Goal: Task Accomplishment & Management: Manage account settings

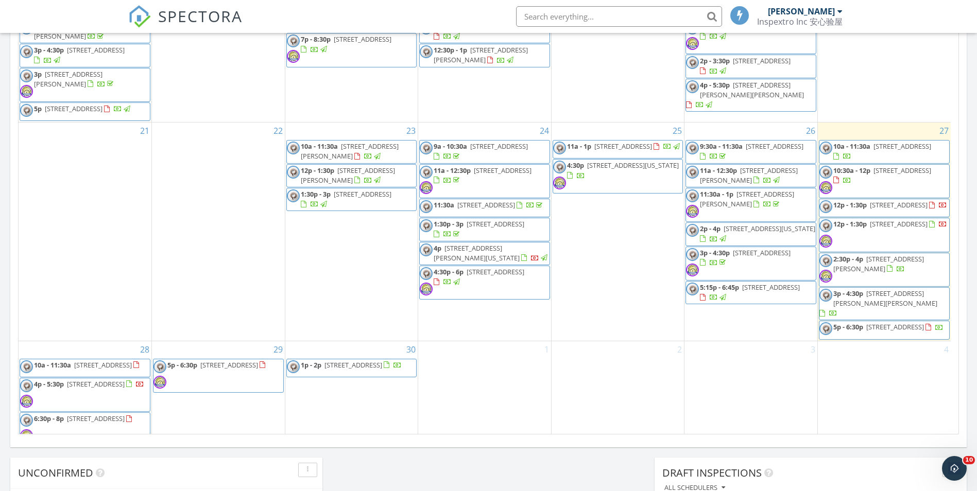
scroll to position [502, 0]
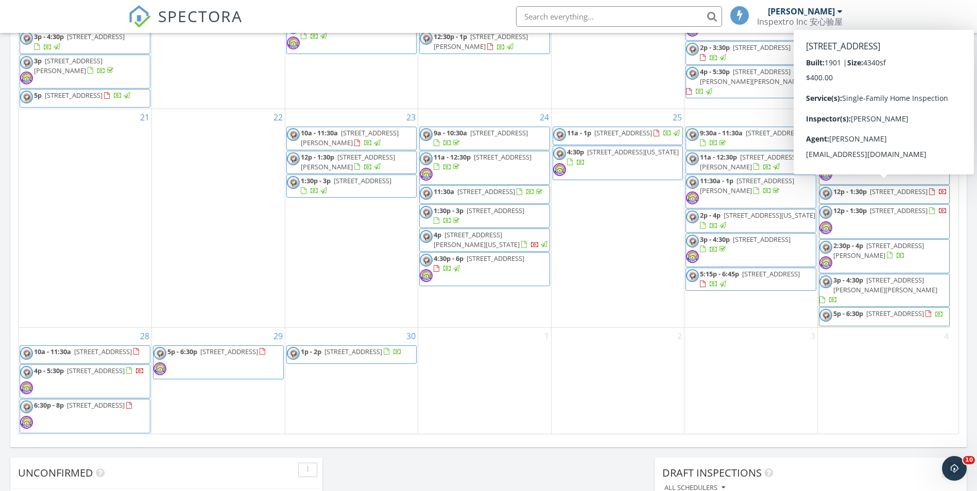
click at [917, 188] on span "[STREET_ADDRESS]" at bounding box center [899, 191] width 58 height 9
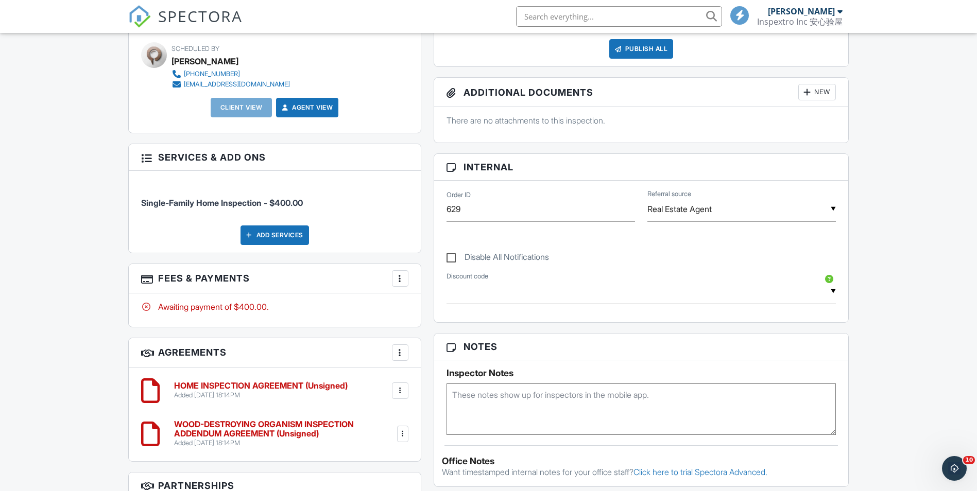
click at [398, 276] on div at bounding box center [400, 278] width 10 height 10
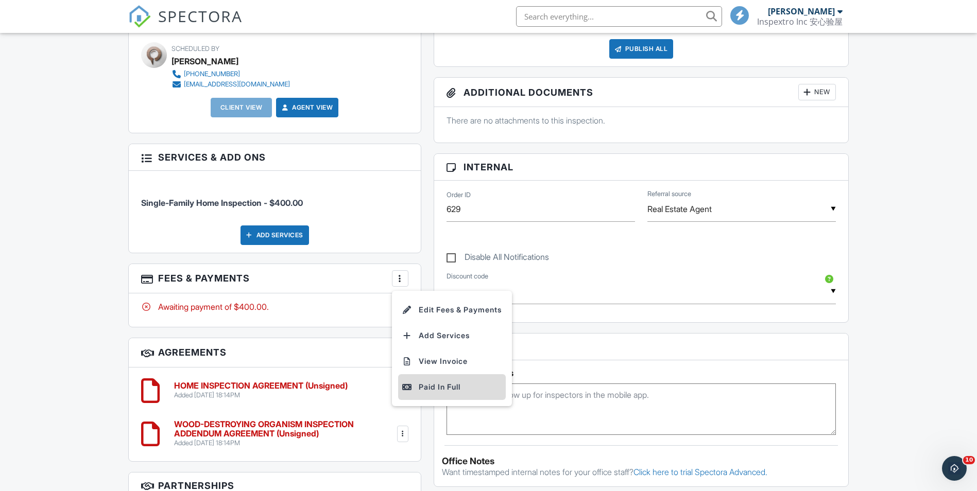
click at [426, 386] on div "Paid In Full" at bounding box center [451, 387] width 99 height 12
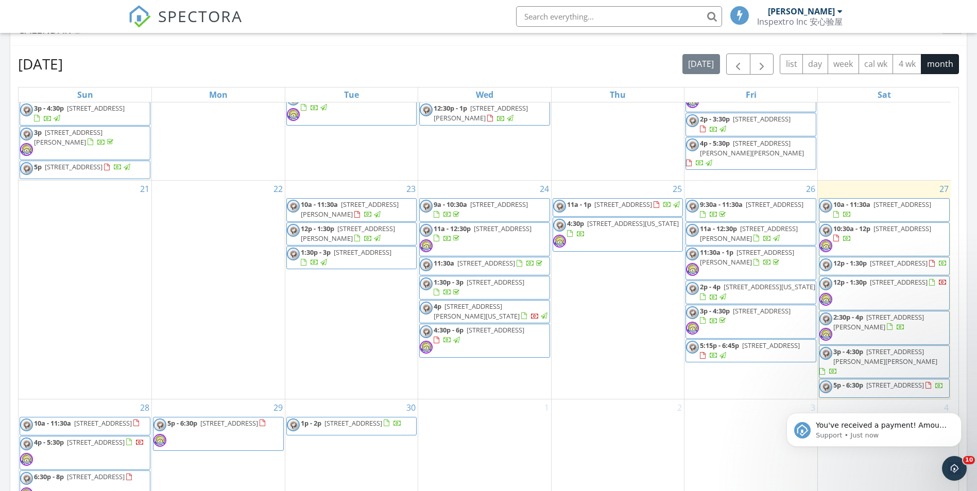
click at [915, 286] on span "250-11 40th Ave, Little Neck 11363" at bounding box center [899, 282] width 58 height 9
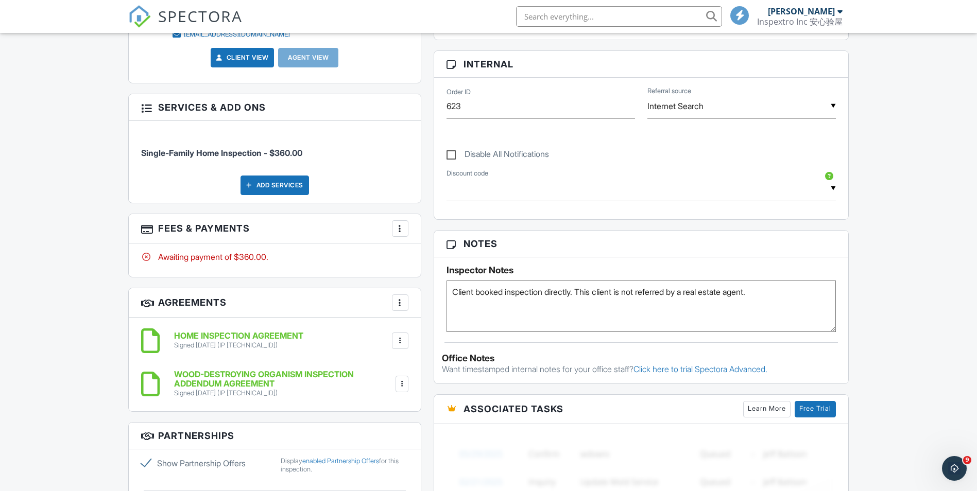
click at [400, 231] on div at bounding box center [400, 228] width 10 height 10
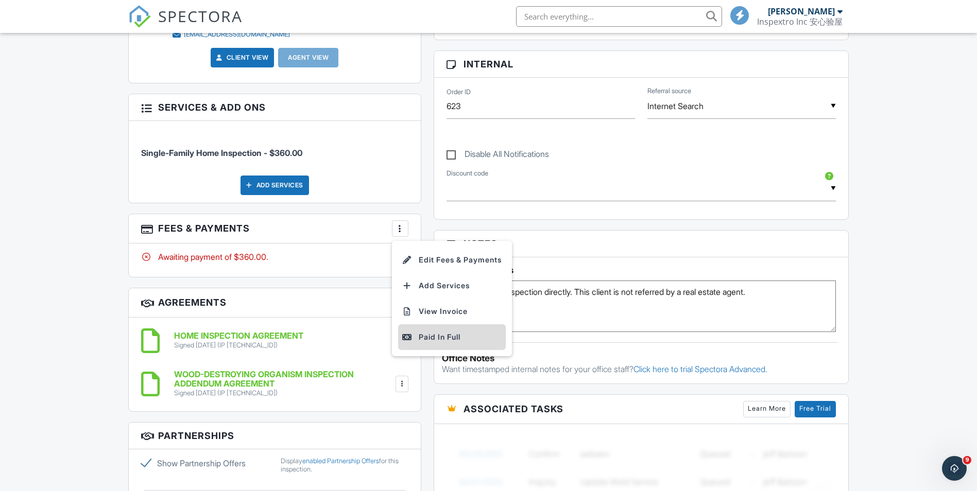
click at [436, 336] on div "Paid In Full" at bounding box center [451, 337] width 99 height 12
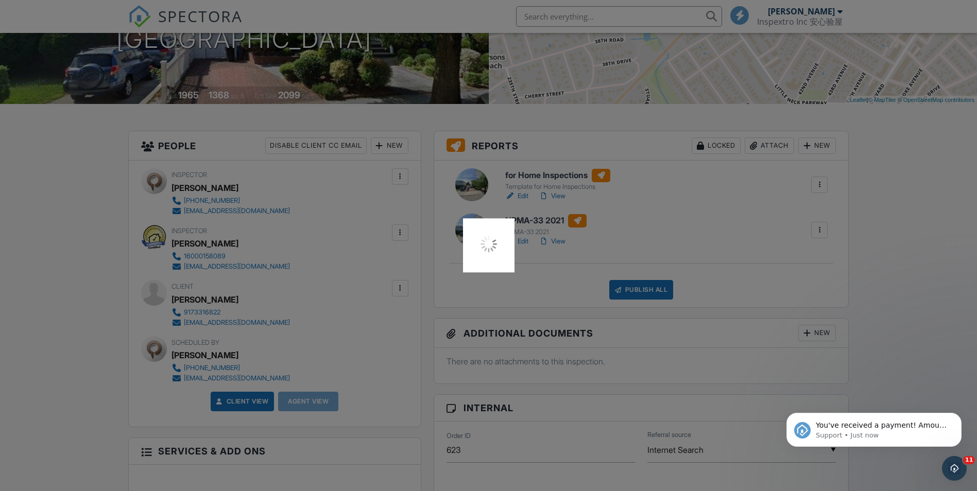
scroll to position [154, 0]
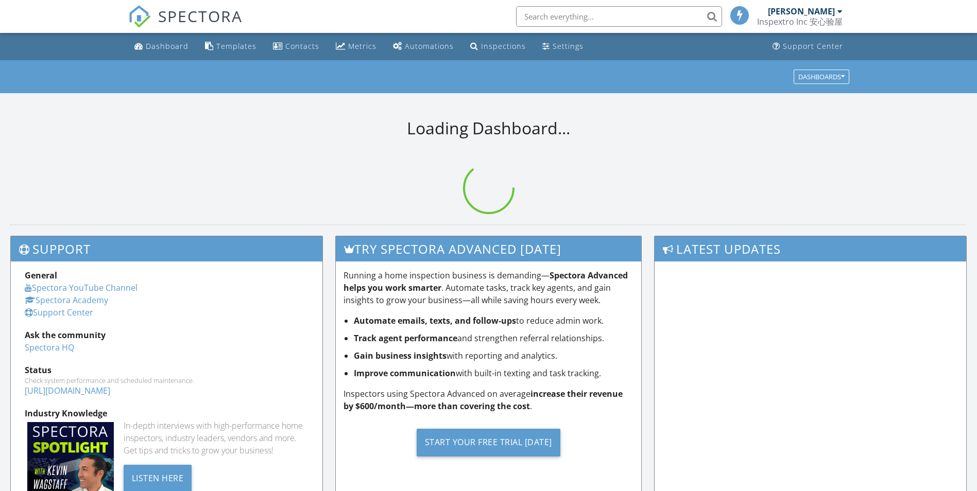
click at [355, 45] on div "Metrics" at bounding box center [362, 46] width 28 height 10
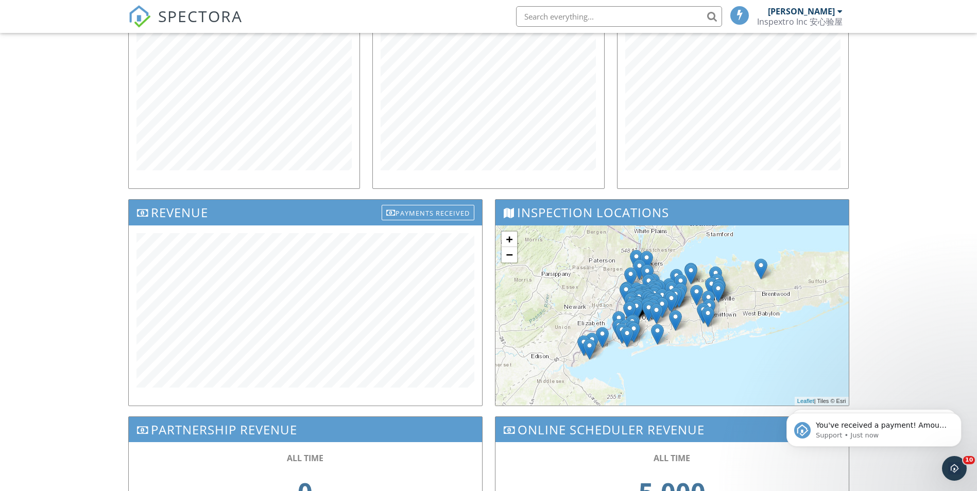
scroll to position [262, 0]
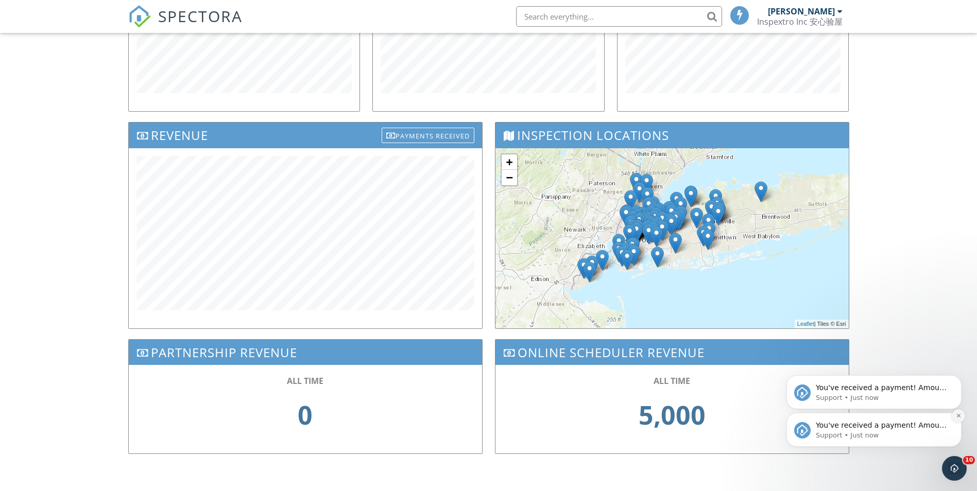
click at [958, 413] on icon "Dismiss notification" at bounding box center [959, 416] width 6 height 6
click at [955, 417] on button "Dismiss notification" at bounding box center [958, 415] width 13 height 13
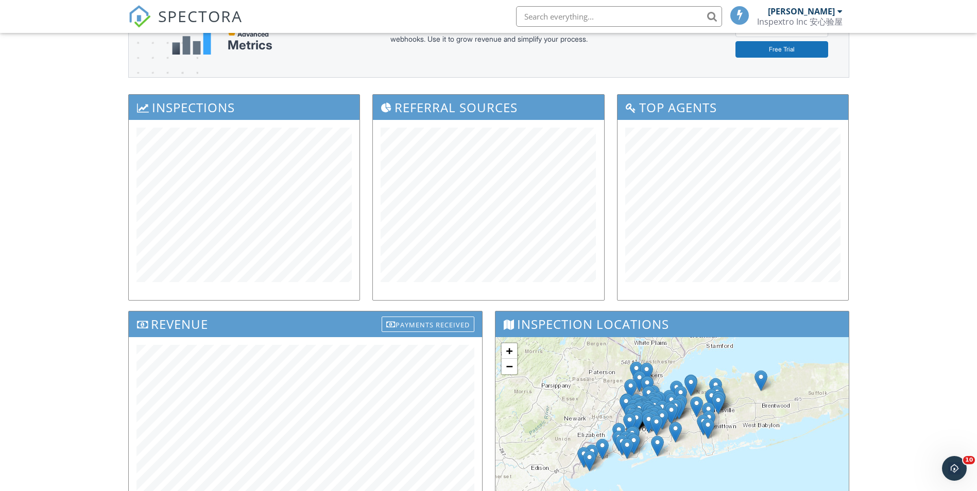
scroll to position [0, 0]
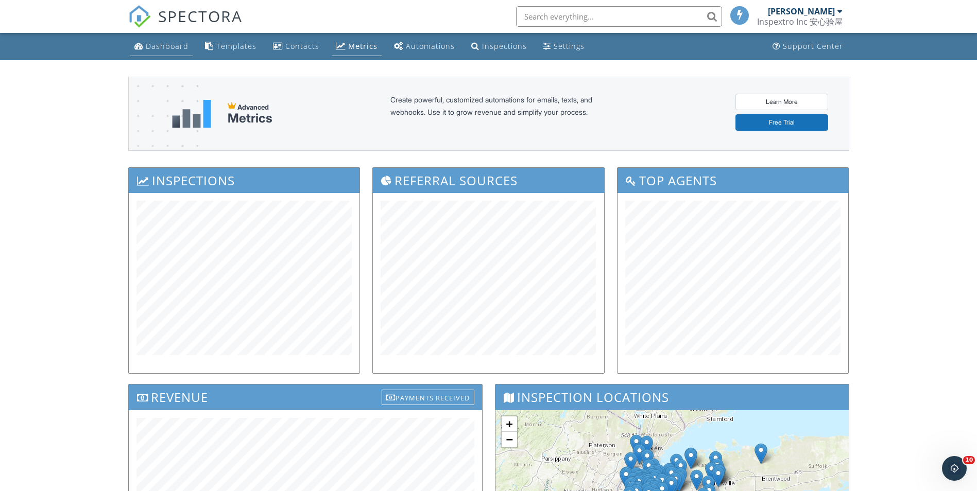
click at [149, 46] on div "Dashboard" at bounding box center [167, 46] width 43 height 10
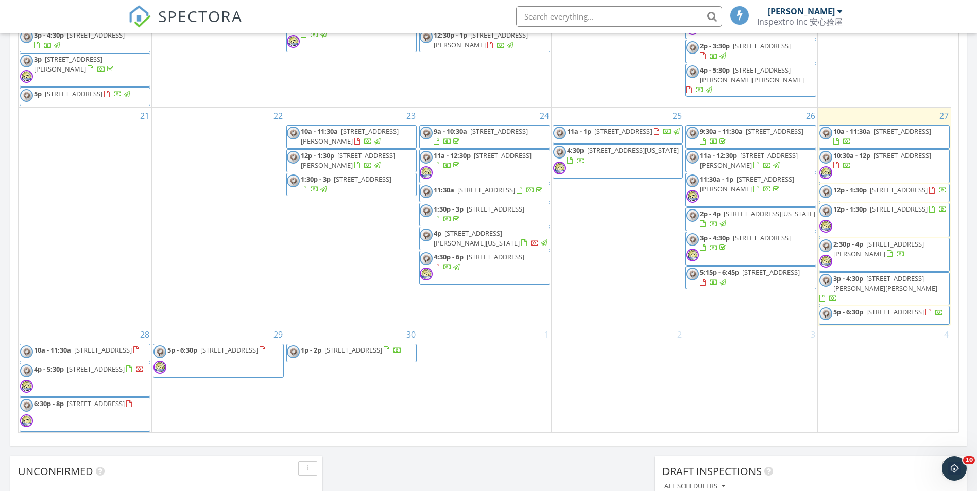
scroll to position [576, 0]
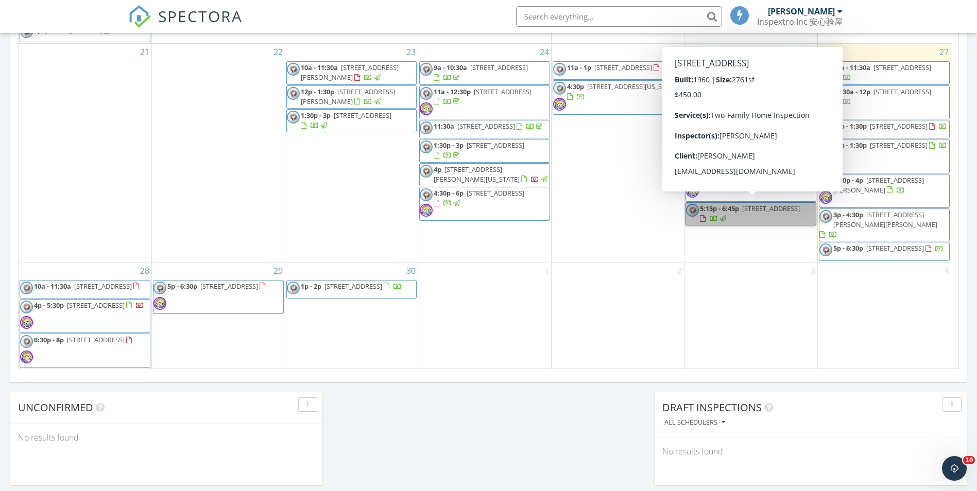
drag, startPoint x: 725, startPoint y: 221, endPoint x: 751, endPoint y: 237, distance: 31.0
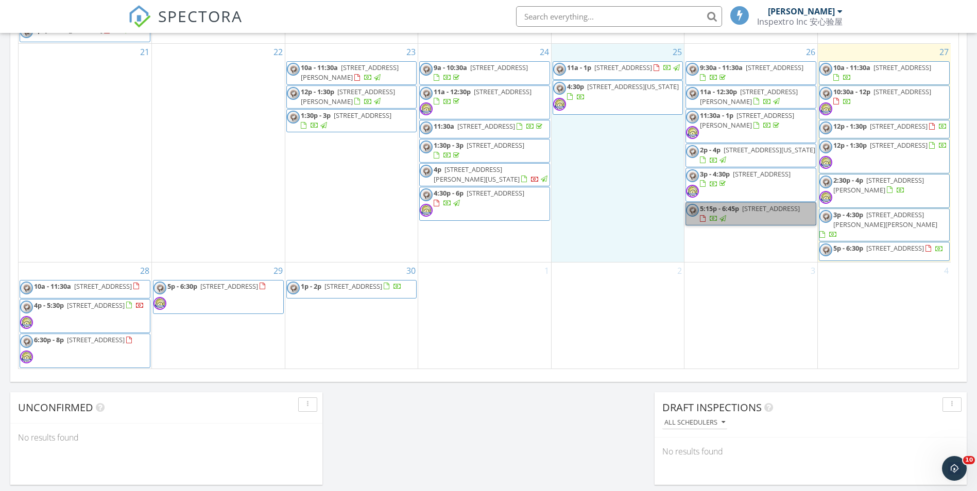
click at [608, 203] on div "25 11a - 1p 31-74 44th St, Long Island City 11103 4:30p 138 E 50th St 26A, New …" at bounding box center [617, 153] width 133 height 218
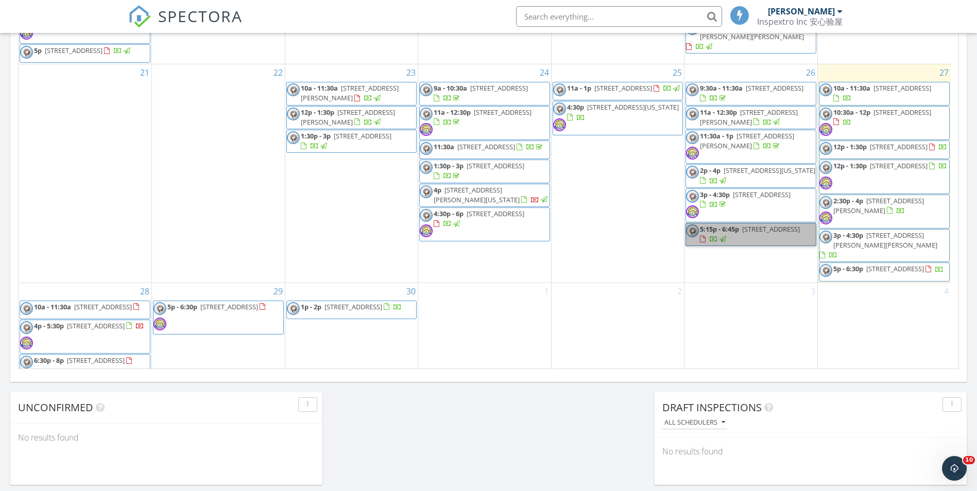
scroll to position [486, 0]
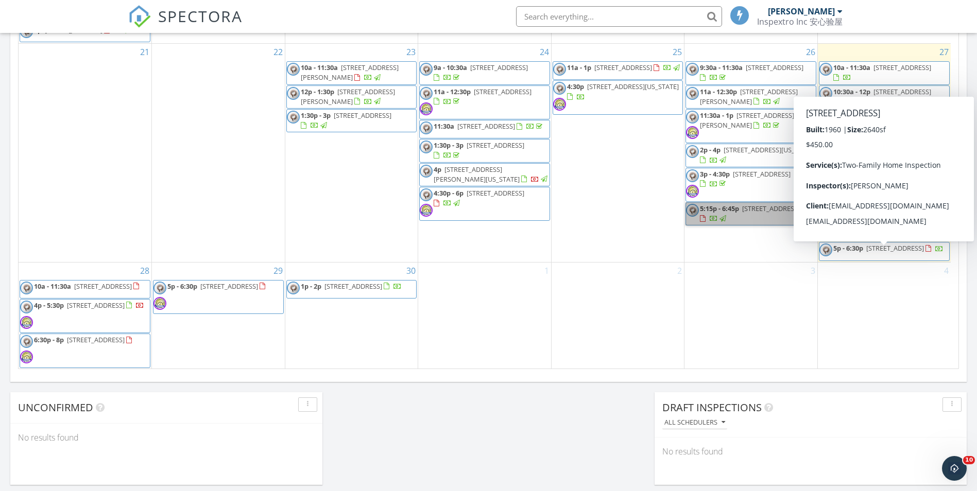
click at [910, 253] on span "5-39 117th St, Flushing 11356" at bounding box center [895, 248] width 58 height 9
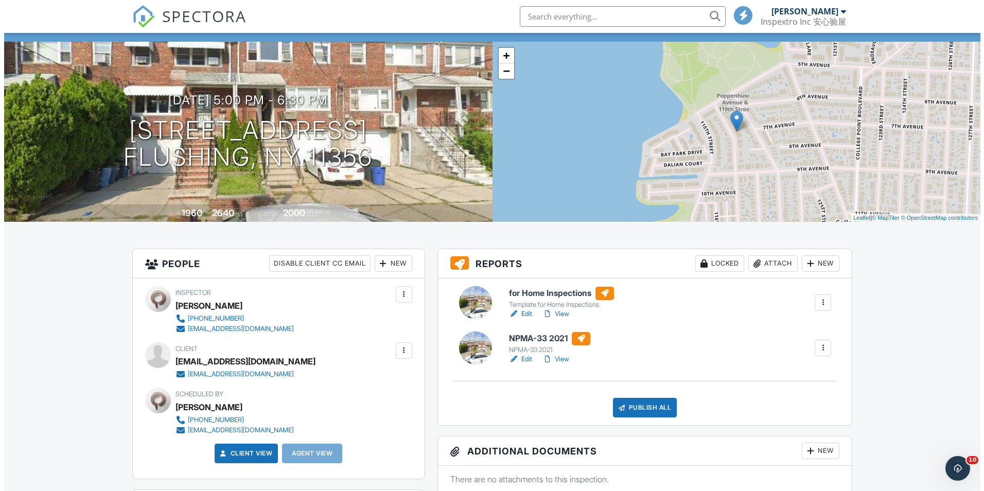
scroll to position [103, 0]
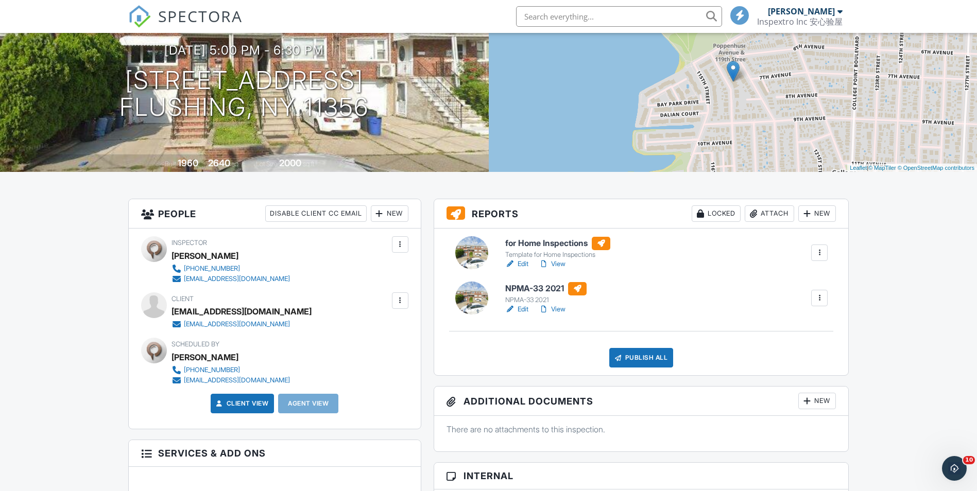
click at [649, 351] on div "Publish All" at bounding box center [641, 358] width 64 height 20
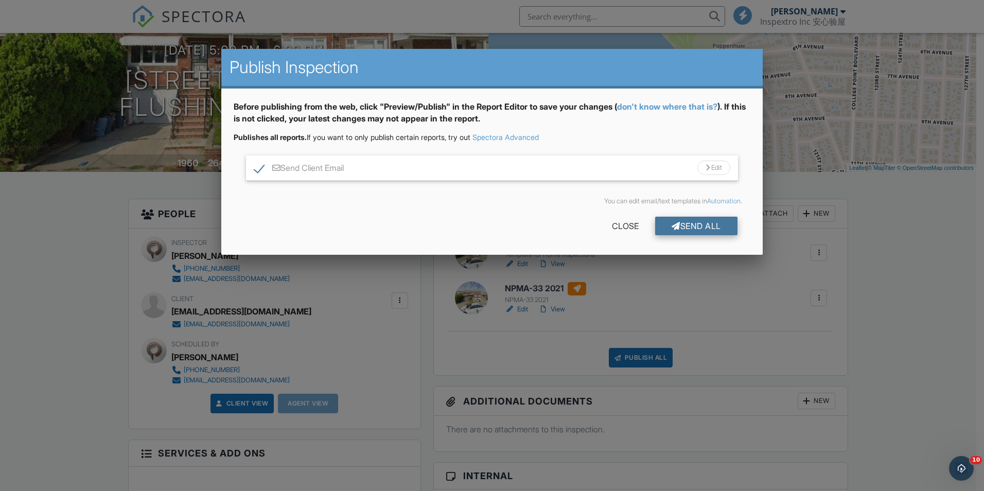
click at [691, 224] on div "Send All" at bounding box center [696, 226] width 82 height 19
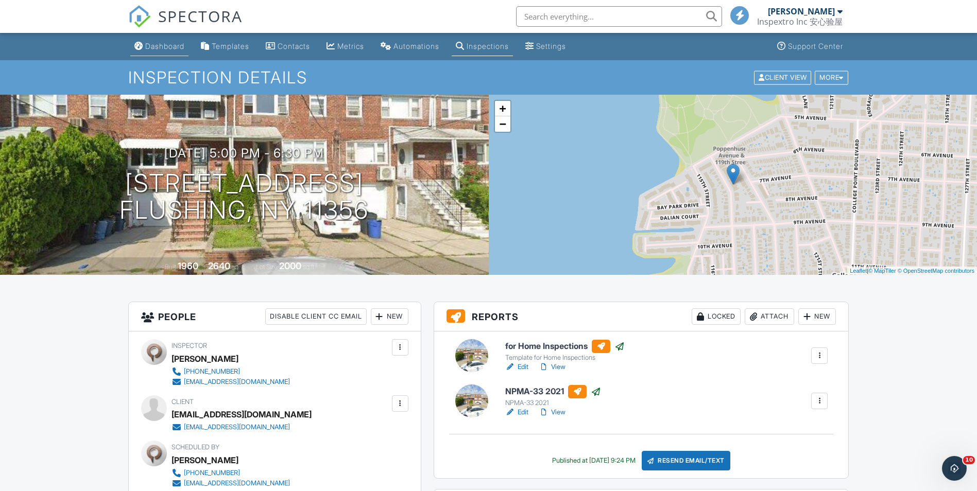
click at [148, 46] on div "Dashboard" at bounding box center [164, 46] width 39 height 9
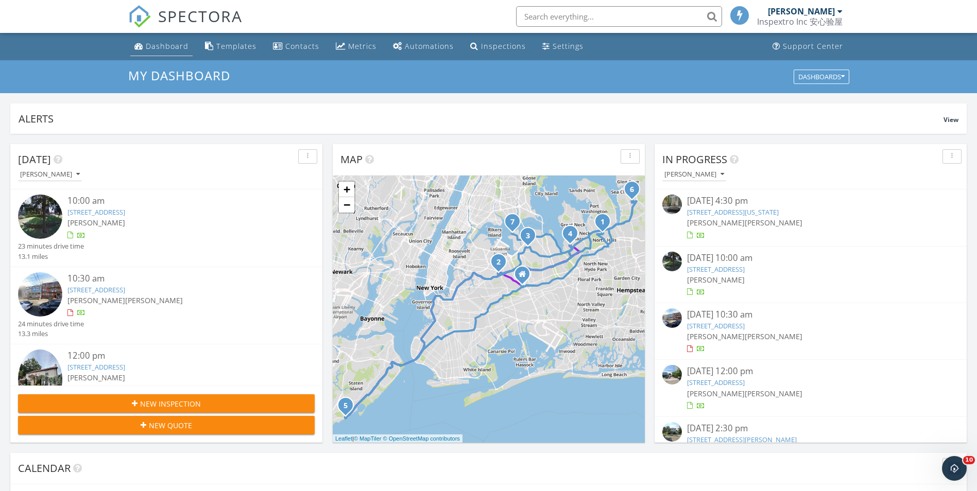
click at [159, 44] on div "Dashboard" at bounding box center [167, 46] width 43 height 10
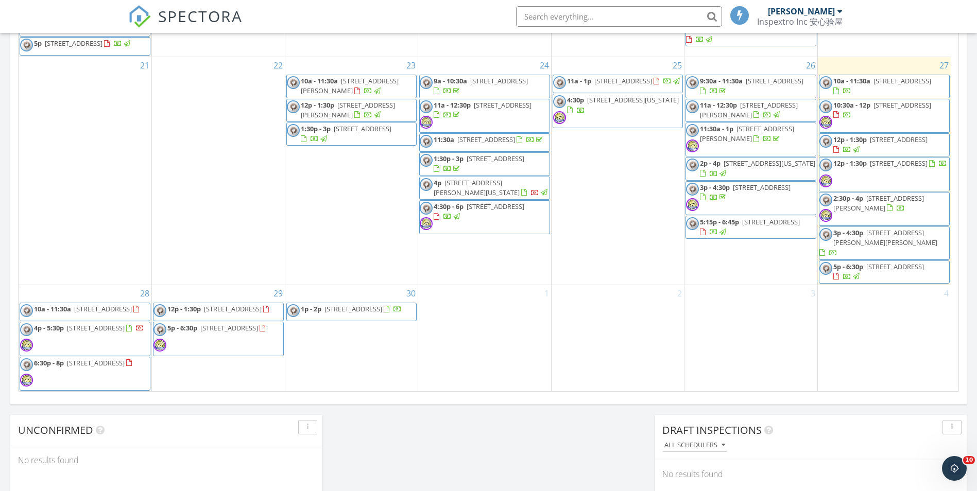
scroll to position [539, 0]
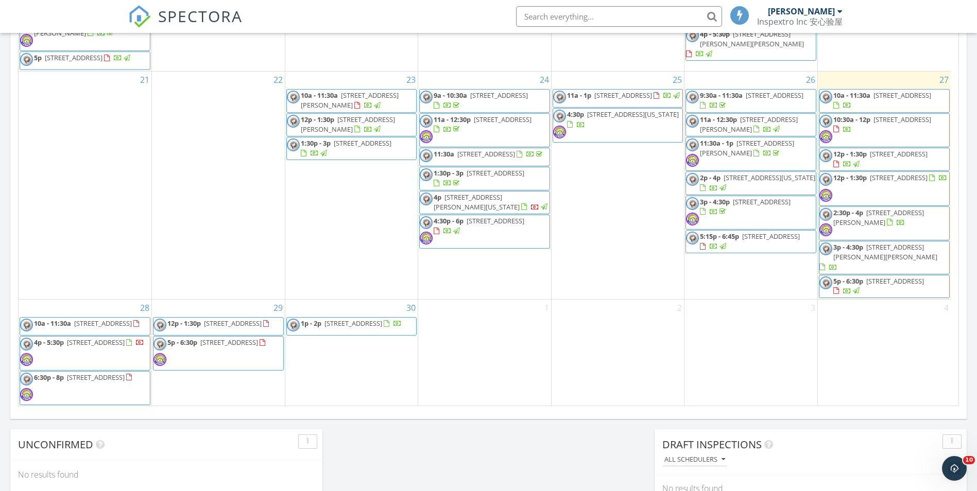
click at [934, 253] on span "[STREET_ADDRESS][PERSON_NAME][PERSON_NAME]" at bounding box center [885, 252] width 104 height 19
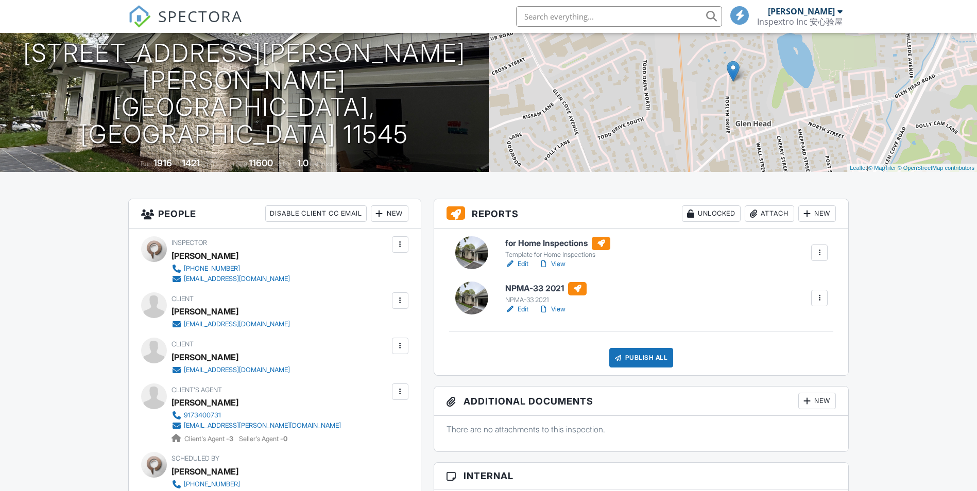
scroll to position [103, 0]
click at [560, 264] on link "View" at bounding box center [552, 264] width 27 height 10
click at [561, 310] on link "View" at bounding box center [552, 309] width 27 height 10
click at [656, 349] on div "Publish All" at bounding box center [641, 358] width 64 height 20
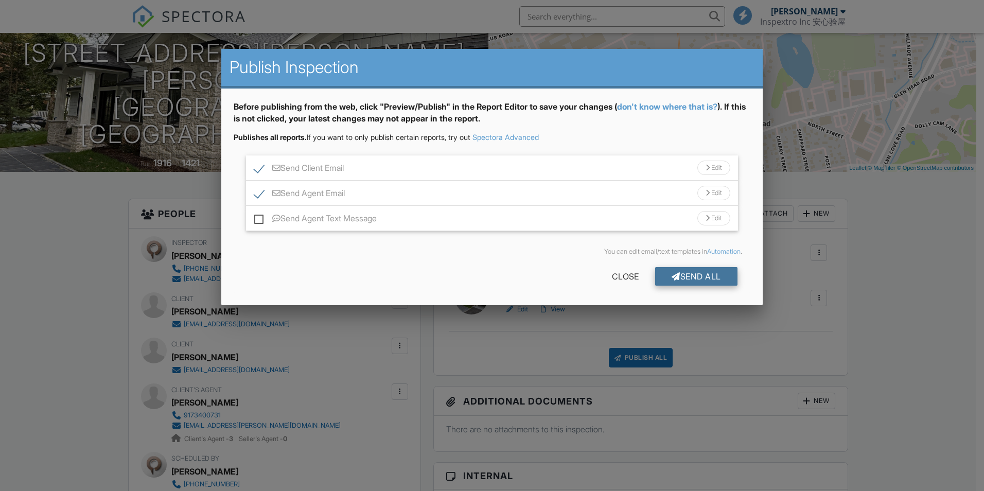
click at [733, 275] on div "Send All" at bounding box center [696, 276] width 82 height 19
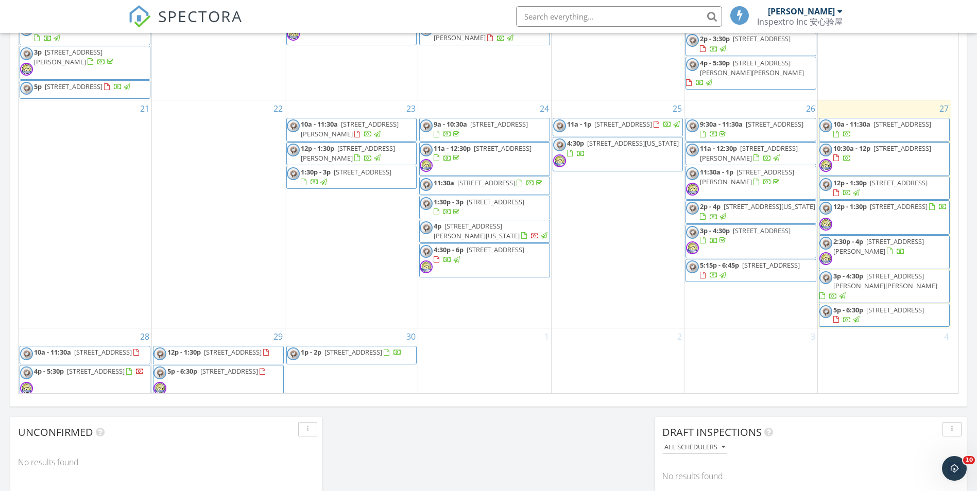
scroll to position [444, 0]
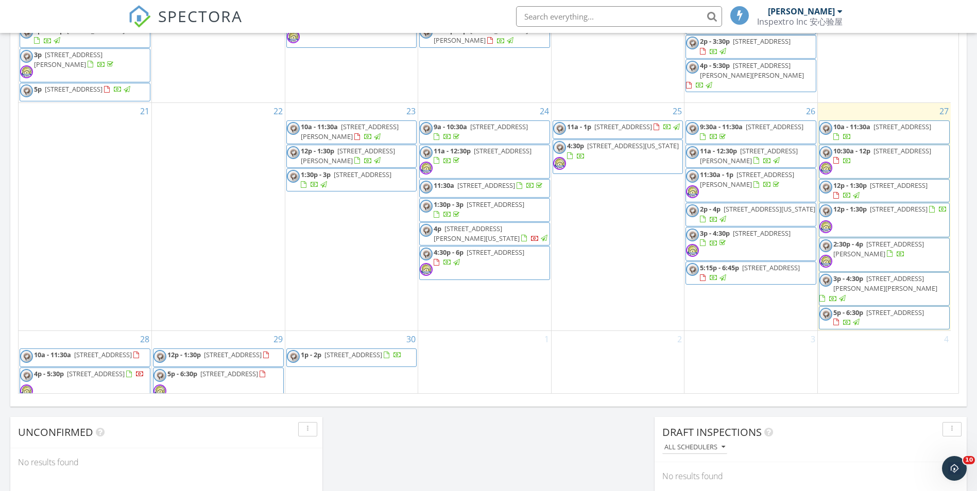
click at [922, 131] on span "[STREET_ADDRESS]" at bounding box center [902, 126] width 58 height 9
